Goal: Task Accomplishment & Management: Complete application form

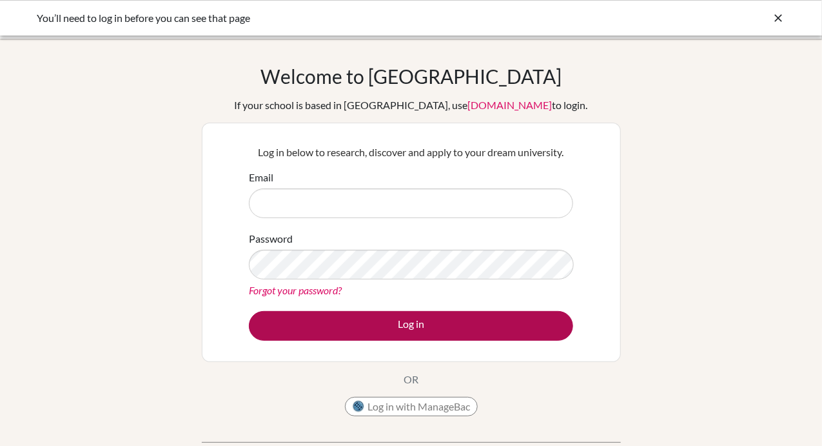
type input "[PERSON_NAME][EMAIL_ADDRESS][PERSON_NAME][DOMAIN_NAME]"
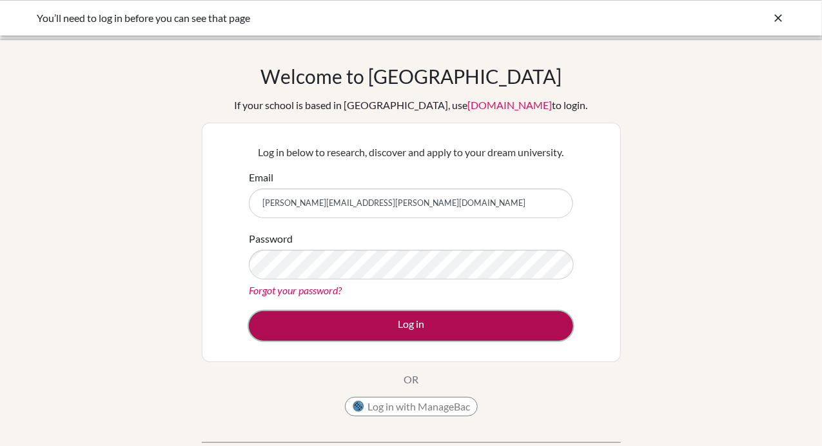
click at [390, 330] on button "Log in" at bounding box center [411, 326] width 324 height 30
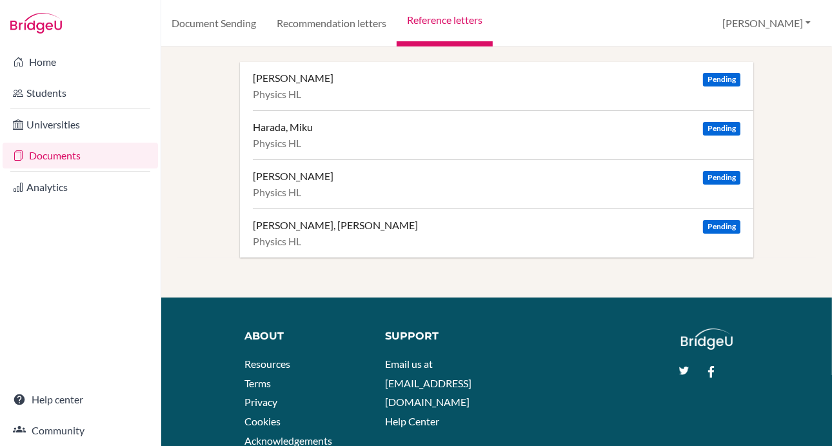
click at [486, 14] on link "Reference letters" at bounding box center [445, 23] width 96 height 46
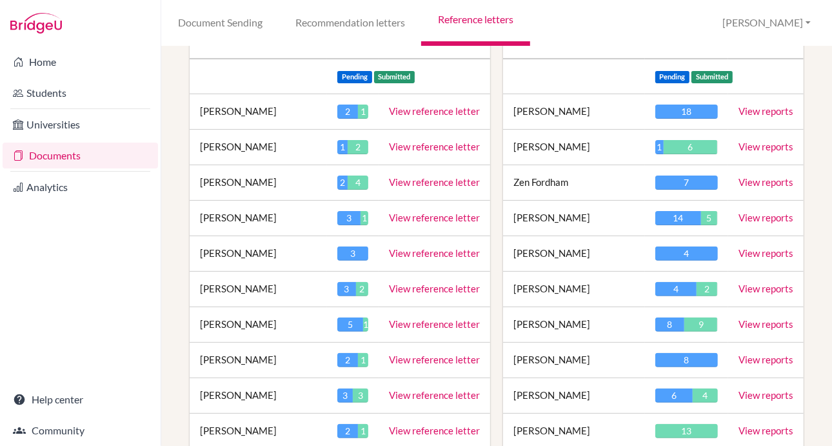
scroll to position [182, 0]
click at [738, 248] on link "View reports" at bounding box center [765, 253] width 55 height 12
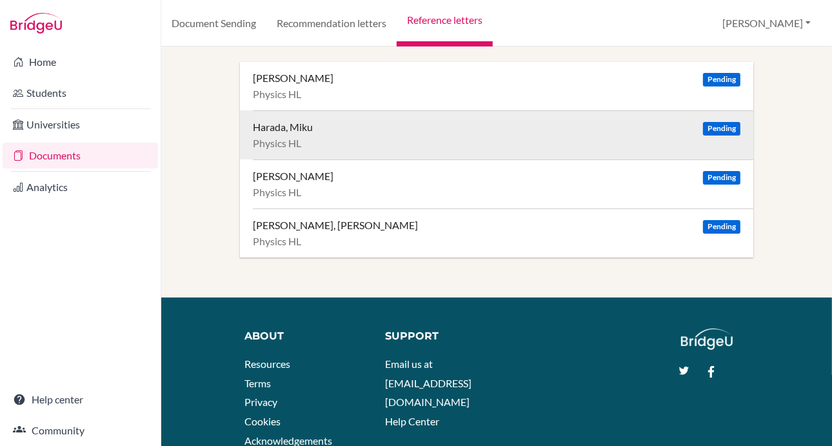
click at [426, 127] on div "Harada, Miku Pending" at bounding box center [497, 127] width 488 height 13
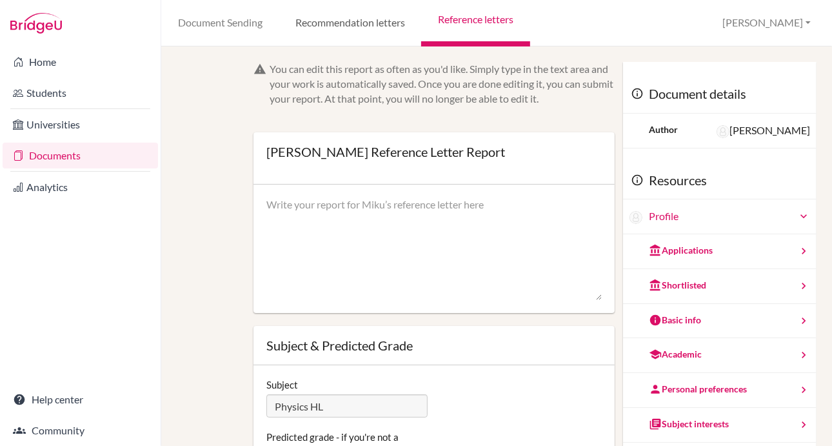
click at [339, 35] on link "Recommendation letters" at bounding box center [350, 23] width 143 height 46
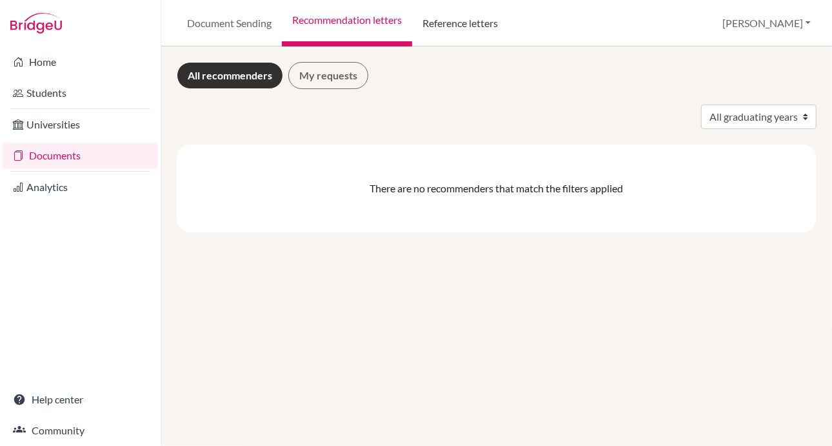
click at [453, 39] on link "Reference letters" at bounding box center [460, 23] width 96 height 46
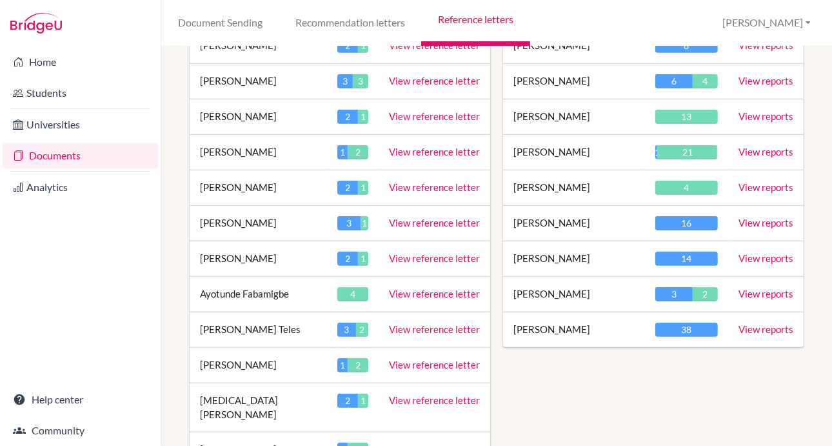
scroll to position [497, 0]
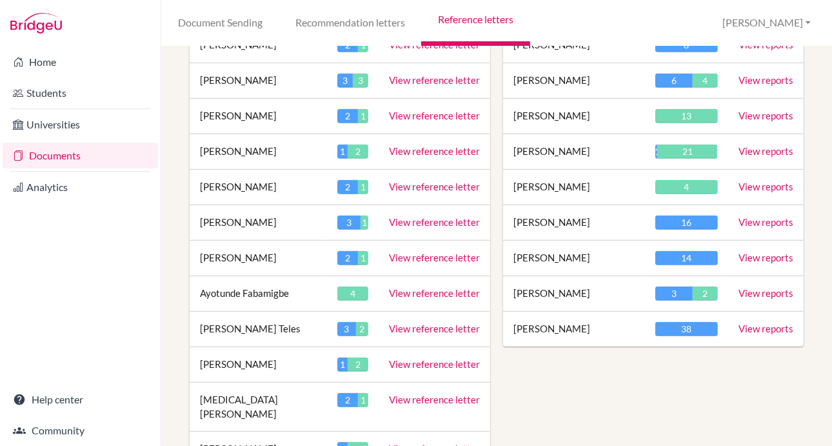
click at [741, 287] on link "View reports" at bounding box center [765, 293] width 55 height 12
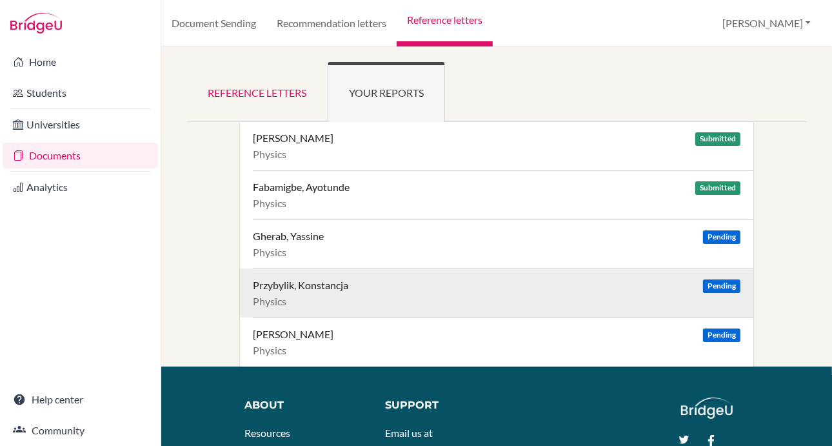
click at [507, 281] on div "Przybylik, Konstancja Pending" at bounding box center [497, 285] width 488 height 13
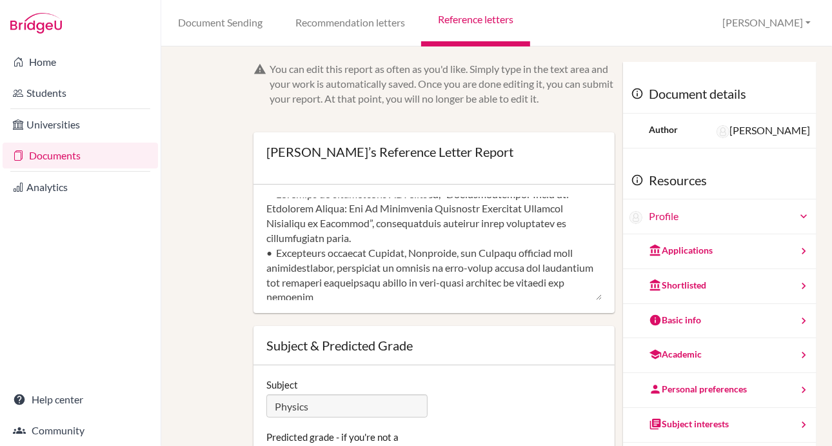
scroll to position [22, 0]
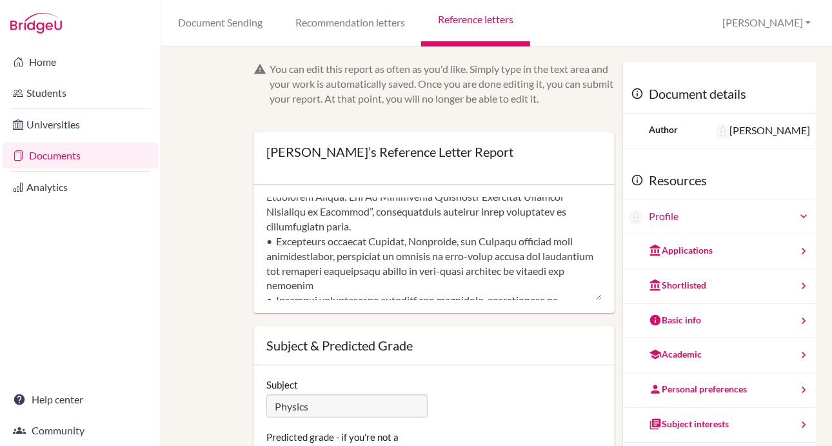
click at [507, 281] on textarea at bounding box center [433, 248] width 335 height 103
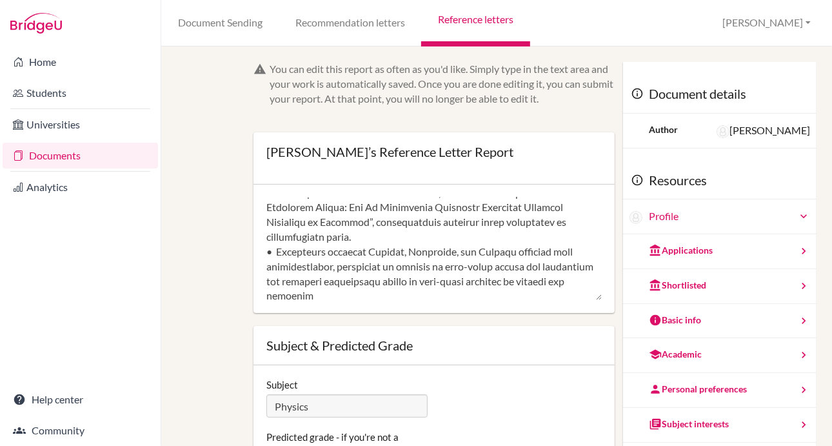
scroll to position [0, 0]
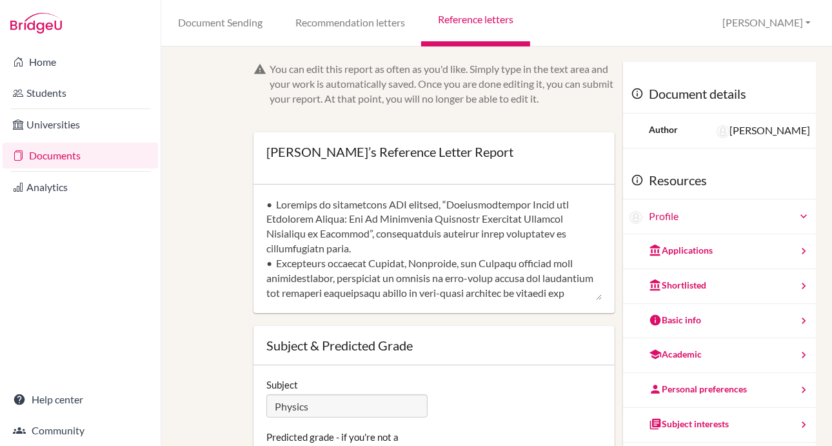
click at [507, 269] on textarea at bounding box center [433, 248] width 335 height 103
click at [501, 257] on textarea at bounding box center [433, 248] width 335 height 103
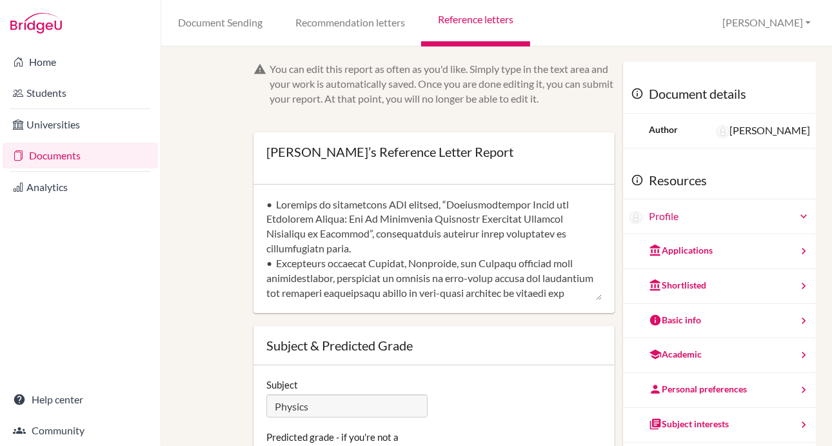
click at [499, 253] on textarea at bounding box center [433, 248] width 335 height 103
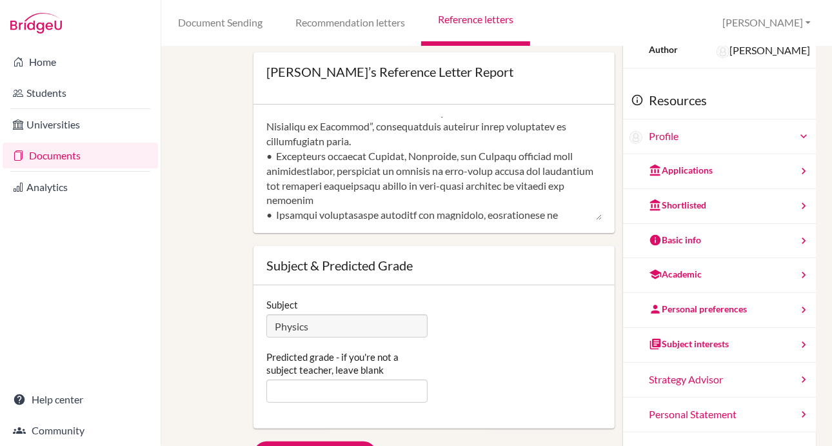
scroll to position [28, 0]
click at [546, 194] on textarea at bounding box center [433, 168] width 335 height 103
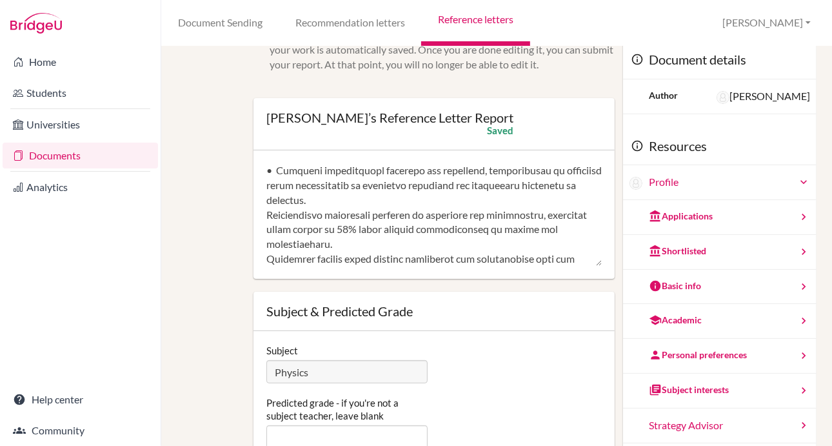
scroll to position [116, 0]
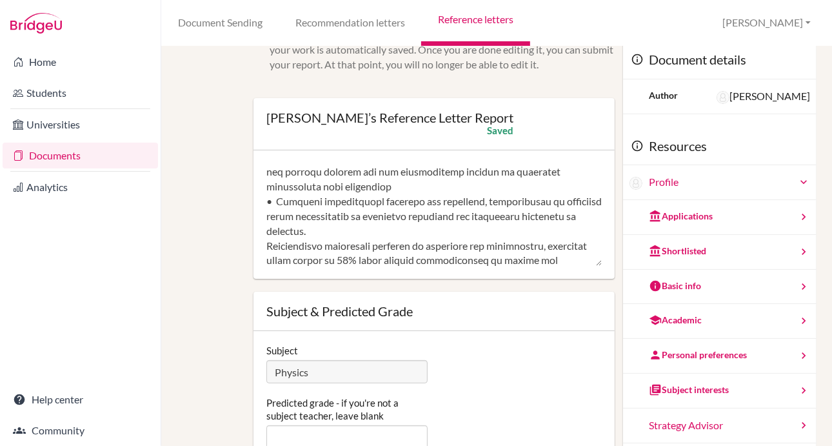
click at [506, 220] on textarea at bounding box center [433, 214] width 335 height 103
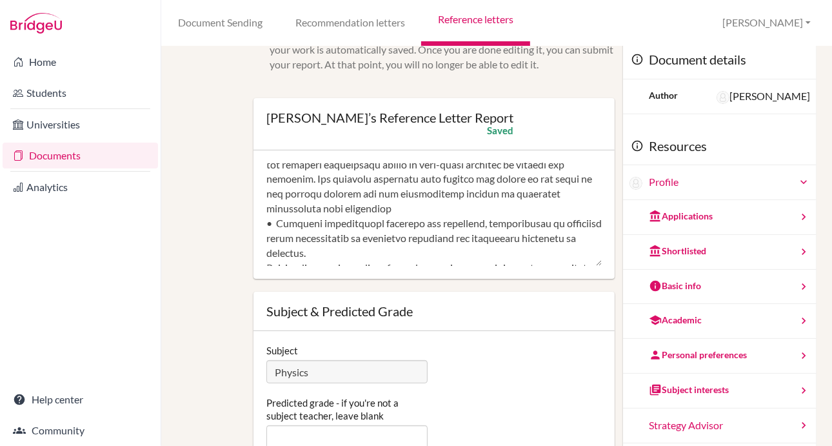
click at [534, 194] on textarea at bounding box center [433, 214] width 335 height 103
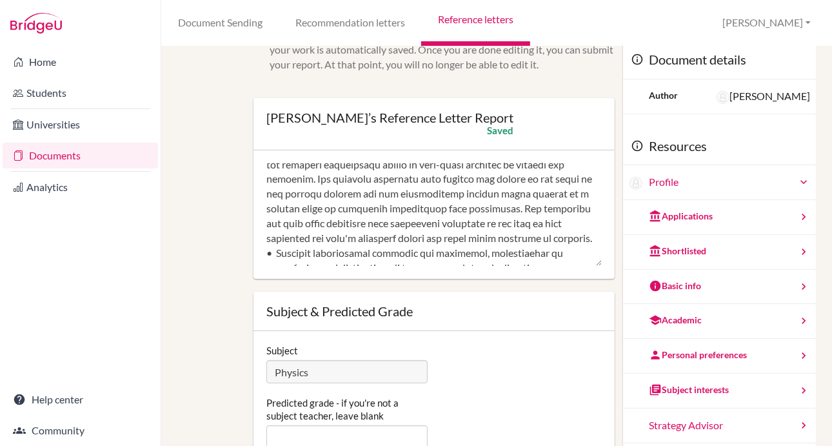
drag, startPoint x: 547, startPoint y: 226, endPoint x: 288, endPoint y: 238, distance: 259.5
click at [288, 238] on textarea at bounding box center [433, 214] width 335 height 103
click at [310, 237] on textarea at bounding box center [433, 214] width 335 height 103
click at [541, 237] on textarea at bounding box center [433, 214] width 335 height 103
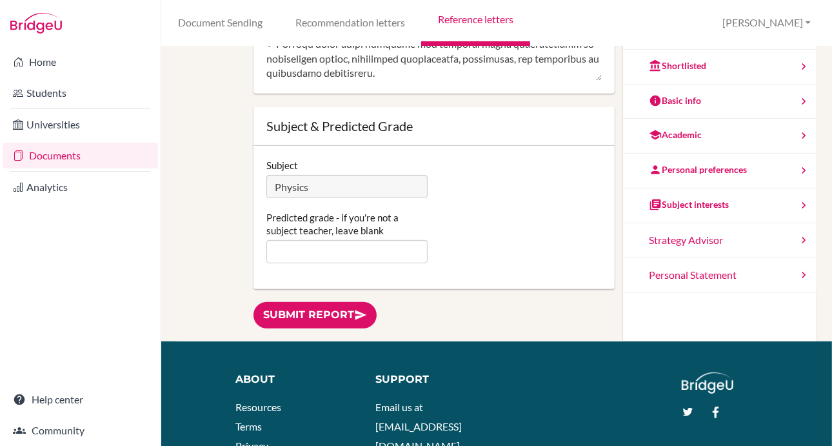
scroll to position [0, 0]
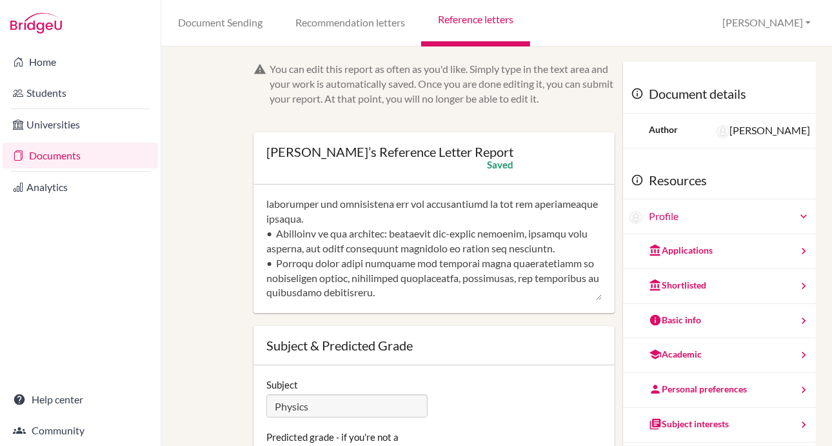
type textarea "• Produced an exceptional EPQ project, “Hyperharmonized Light and Fullerene Opt…"
click at [332, 23] on link "Recommendation letters" at bounding box center [350, 23] width 143 height 46
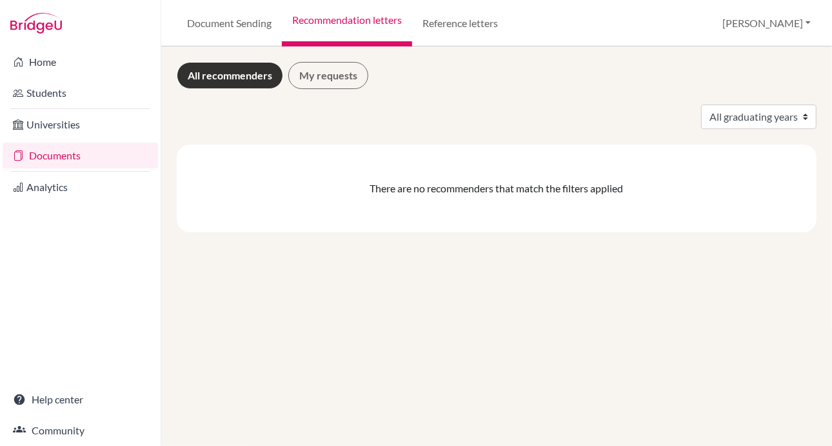
click at [106, 159] on link "Documents" at bounding box center [80, 156] width 155 height 26
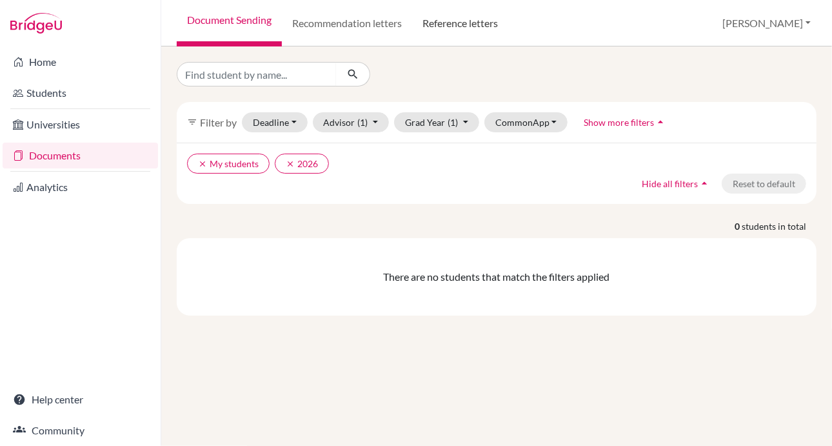
click at [451, 35] on link "Reference letters" at bounding box center [460, 23] width 96 height 46
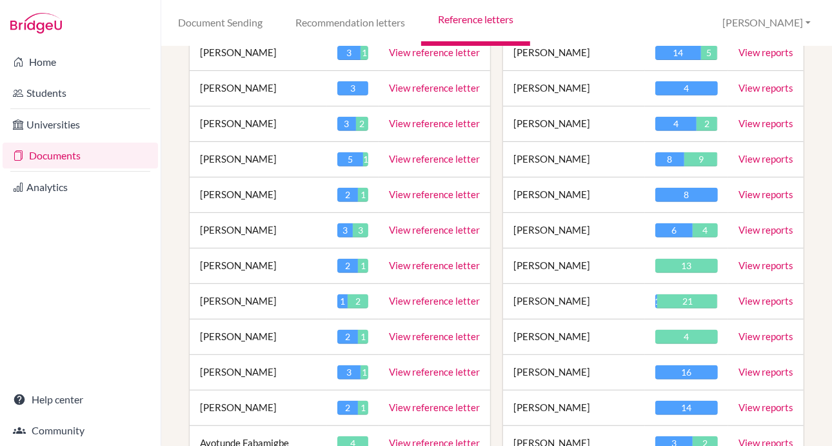
scroll to position [535, 0]
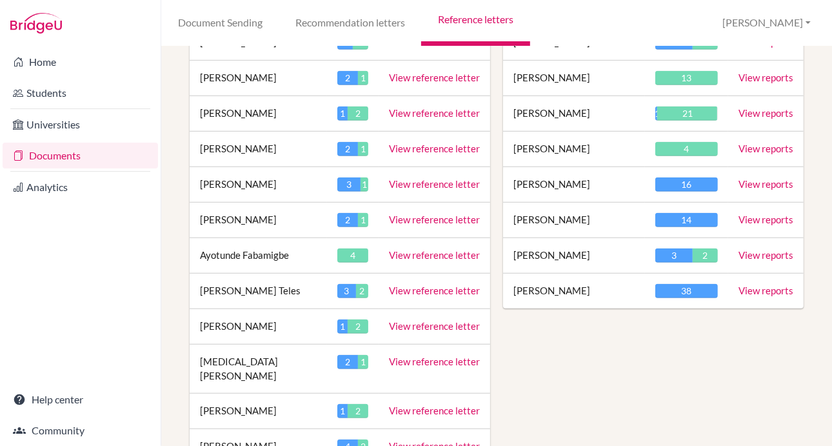
click at [738, 253] on link "View reports" at bounding box center [765, 255] width 55 height 12
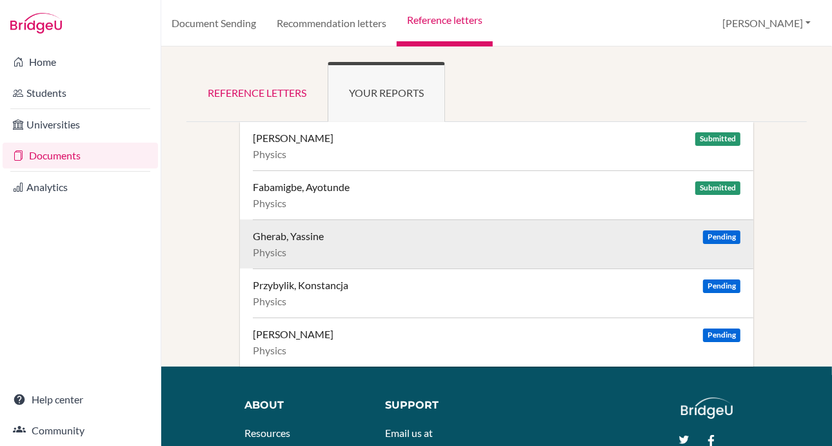
click at [609, 243] on div "Gherab, Yassine Pending Physics" at bounding box center [503, 243] width 501 height 49
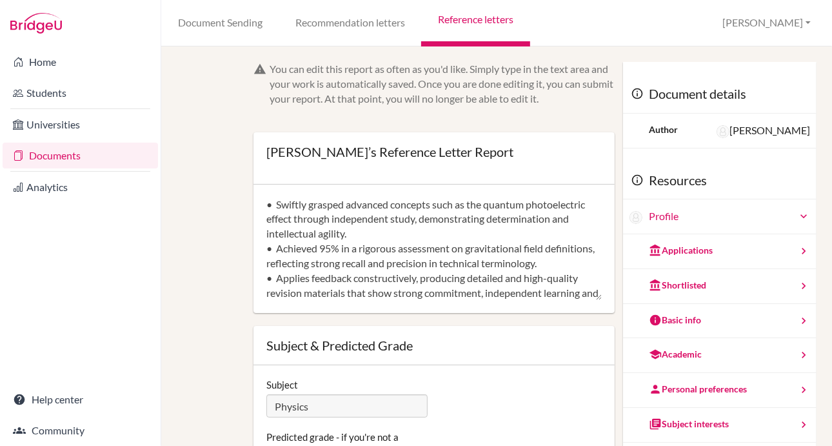
click at [462, 29] on link "Reference letters" at bounding box center [475, 23] width 108 height 46
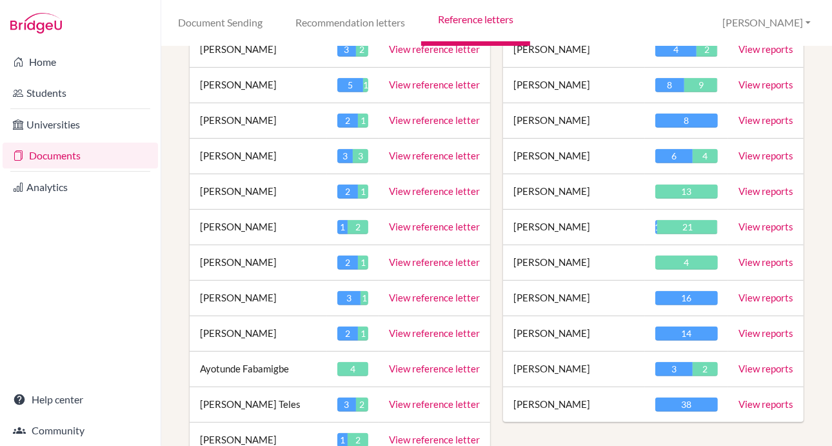
scroll to position [422, 0]
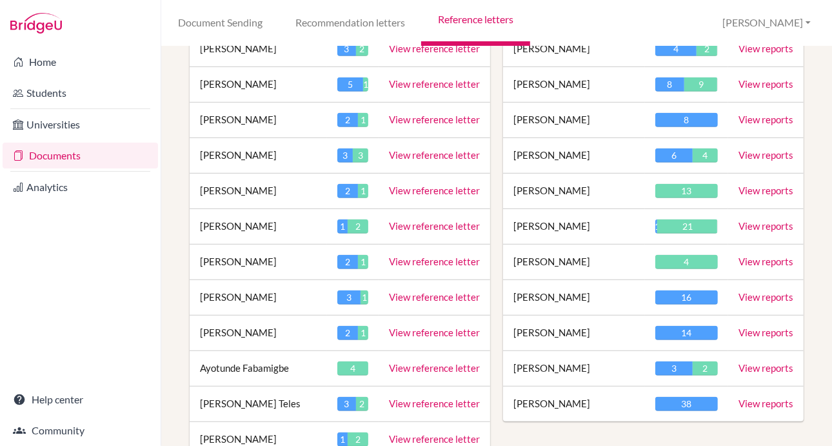
click at [742, 362] on link "View reports" at bounding box center [765, 368] width 55 height 12
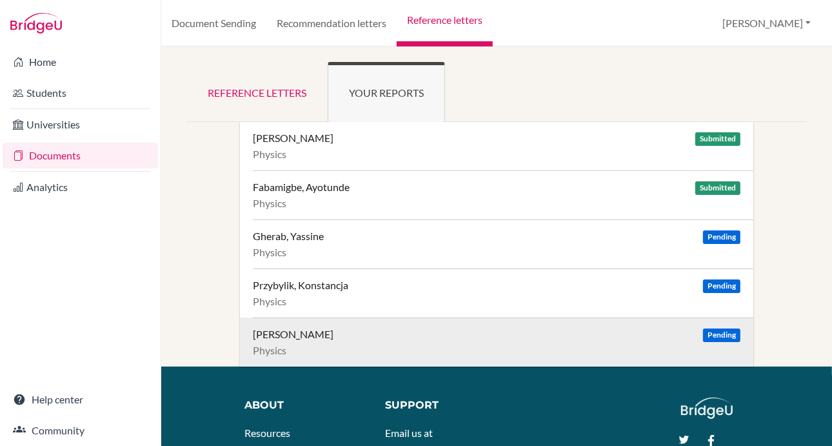
click at [627, 344] on div "Physics" at bounding box center [497, 350] width 488 height 13
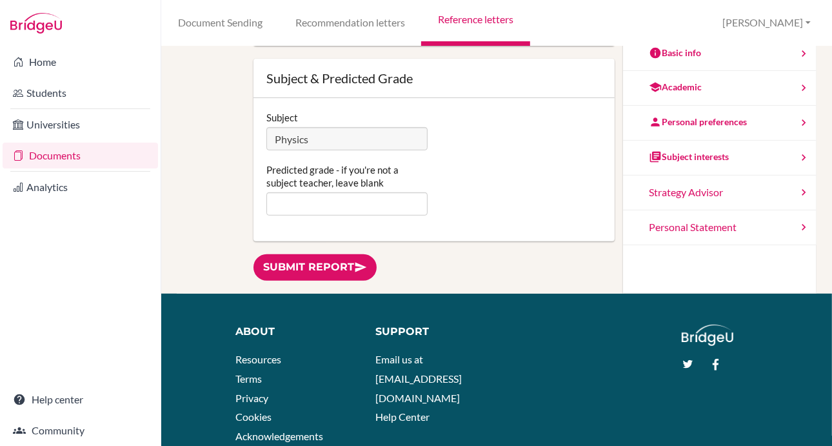
scroll to position [324, 0]
